Goal: Task Accomplishment & Management: Manage account settings

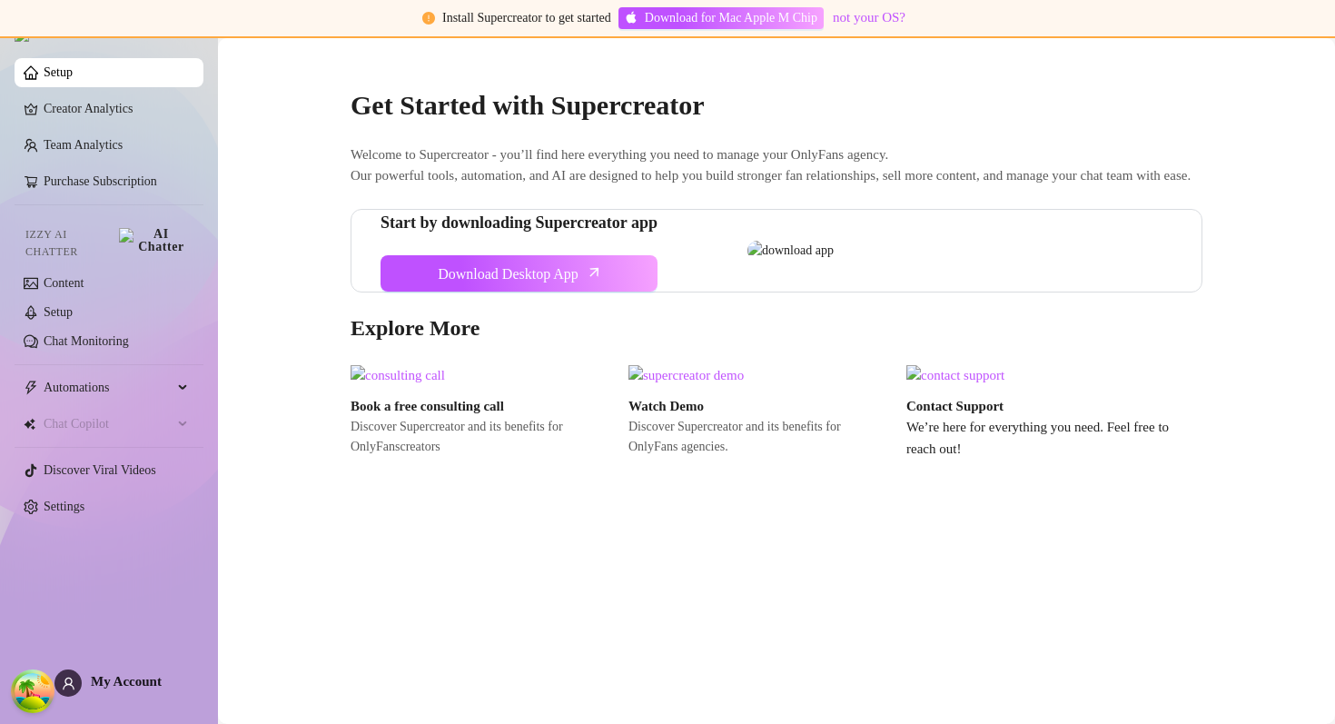
click at [664, 168] on span "Welcome to Supercreator - you’ll find here everything you need to manage your O…" at bounding box center [777, 165] width 852 height 43
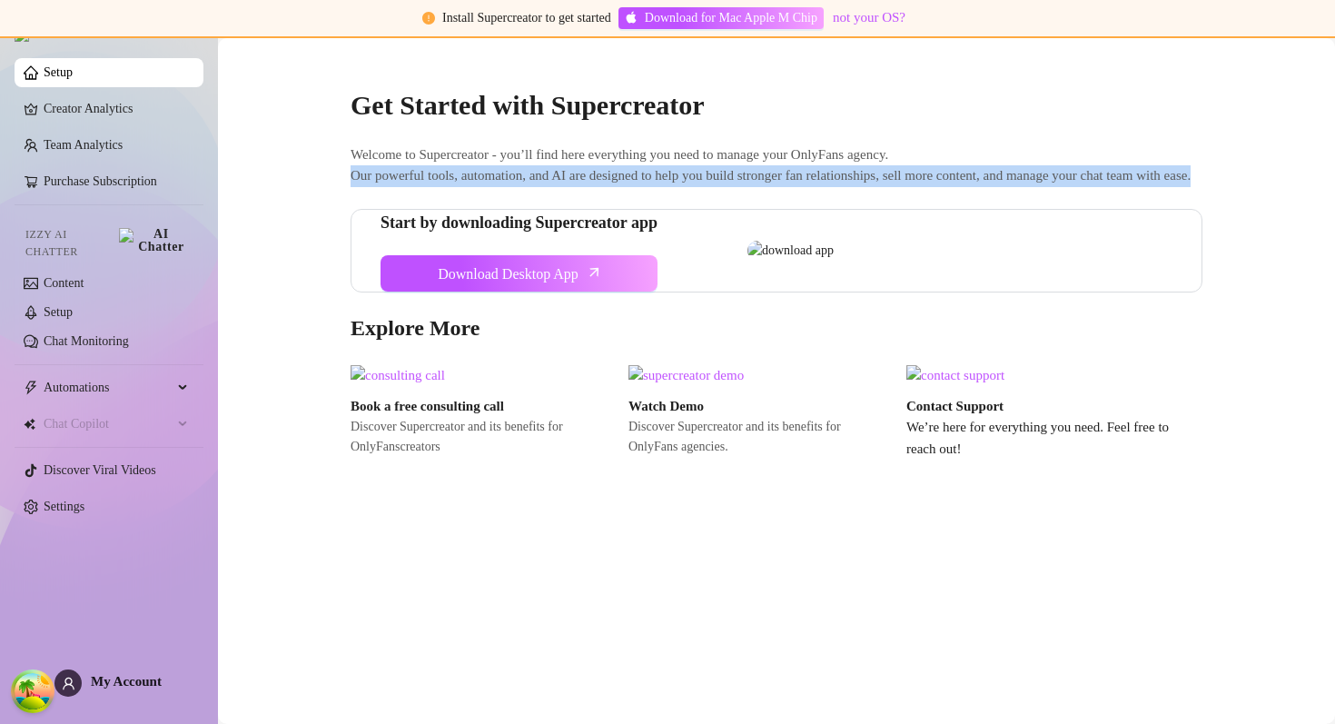
click at [664, 168] on span "Welcome to Supercreator - you’ll find here everything you need to manage your O…" at bounding box center [777, 165] width 852 height 43
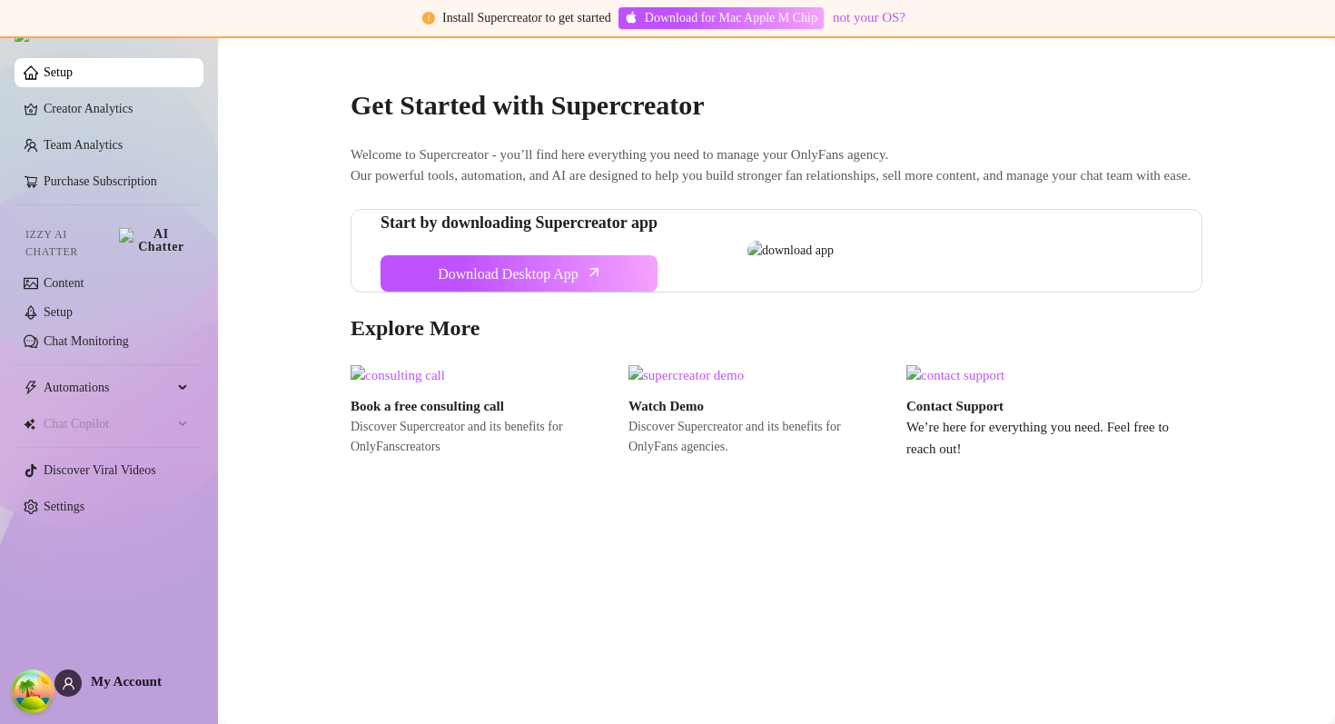
click at [687, 146] on span "Welcome to Supercreator - you’ll find here everything you need to manage your O…" at bounding box center [777, 165] width 852 height 43
click at [123, 146] on link "Team Analytics" at bounding box center [83, 145] width 79 height 14
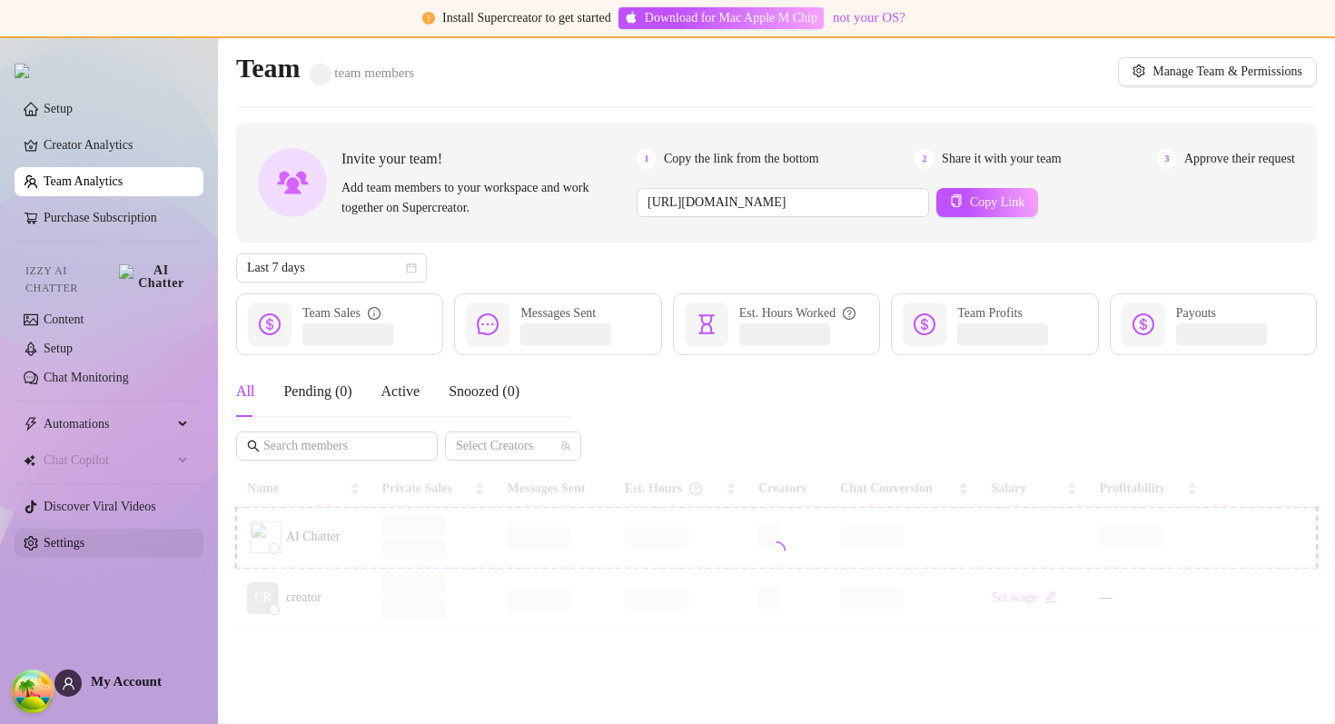
click at [84, 536] on link "Settings" at bounding box center [64, 543] width 41 height 14
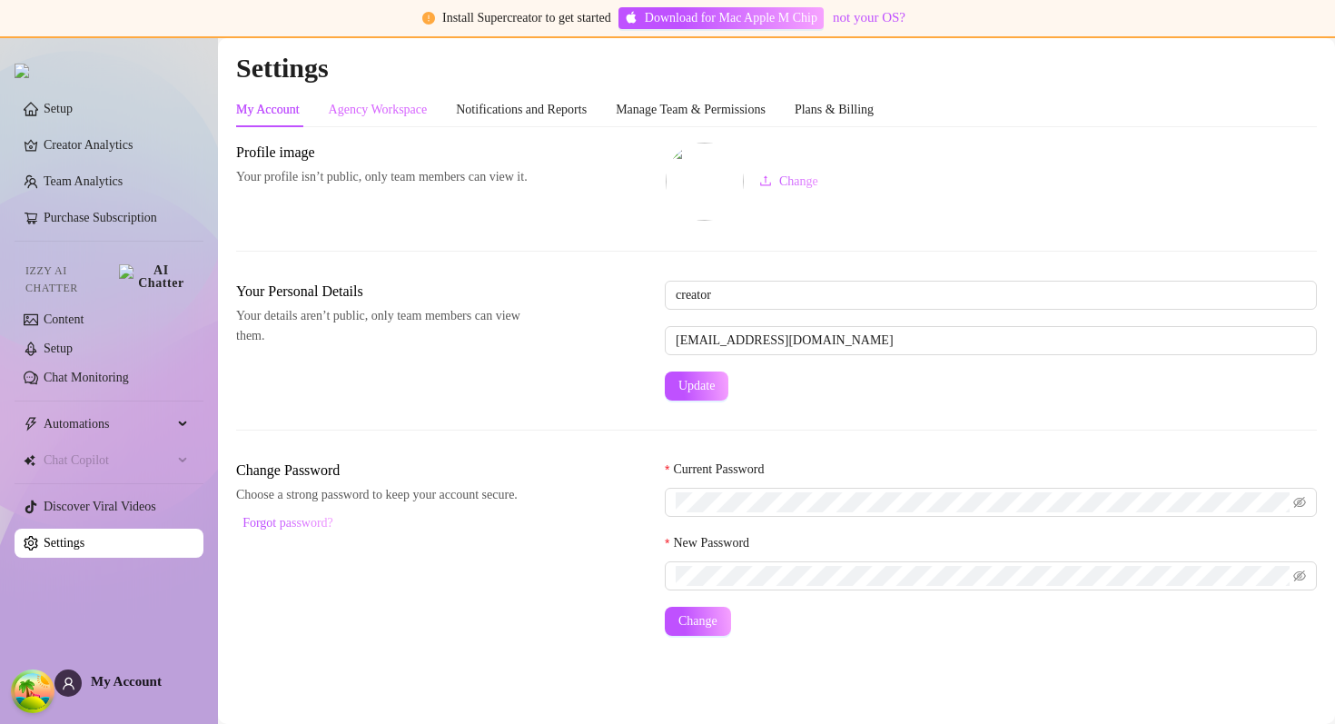
click at [361, 99] on div "Agency Workspace" at bounding box center [378, 110] width 99 height 35
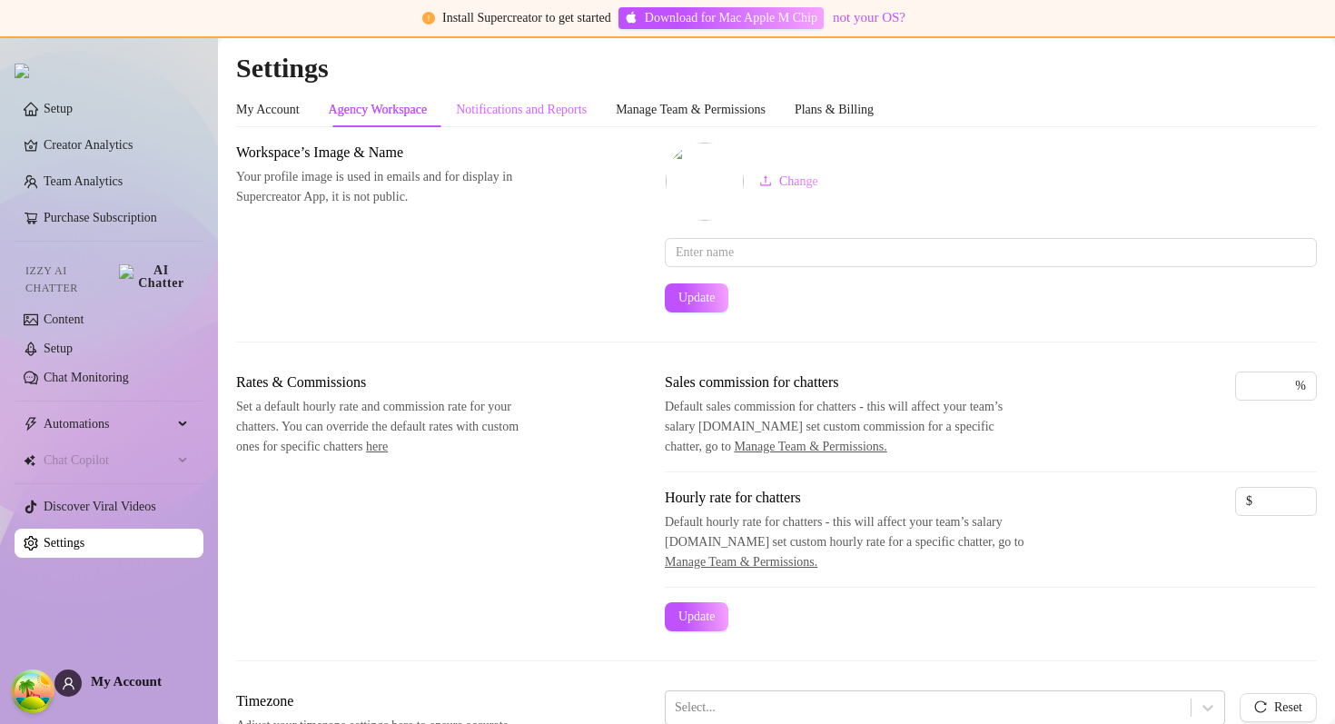
click at [478, 93] on div "Notifications and Reports" at bounding box center [521, 110] width 131 height 35
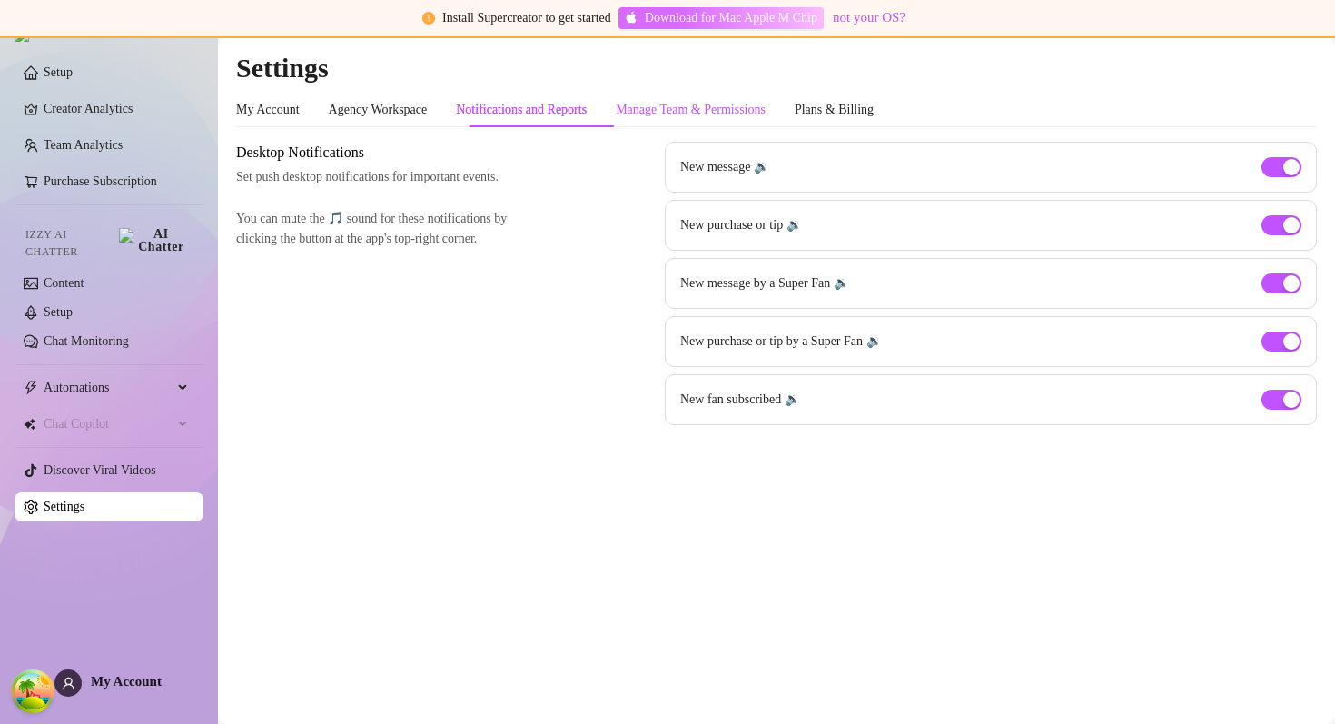
drag, startPoint x: 663, startPoint y: 114, endPoint x: 726, endPoint y: 19, distance: 113.8
click at [663, 114] on div "Manage Team & Permissions" at bounding box center [691, 110] width 150 height 20
